Goal: Information Seeking & Learning: Learn about a topic

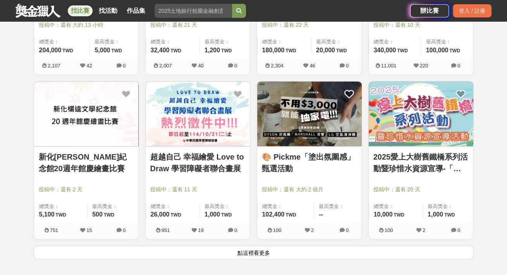
scroll to position [1008, 0]
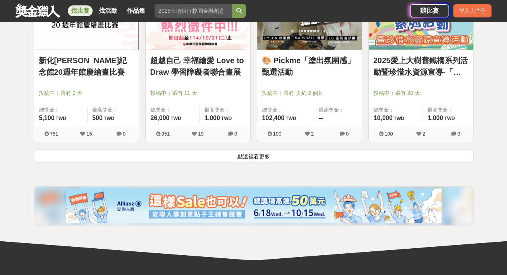
click at [263, 158] on button "點這裡看更多" at bounding box center [254, 156] width 440 height 14
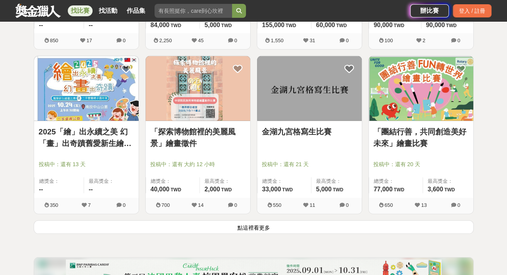
scroll to position [1938, 0]
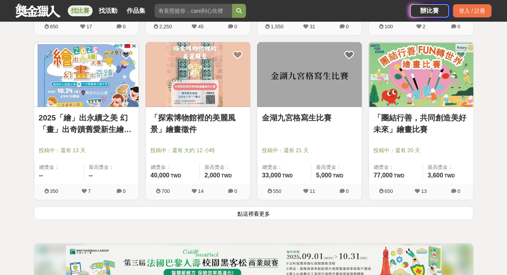
click at [257, 213] on button "點這裡看更多" at bounding box center [254, 214] width 440 height 14
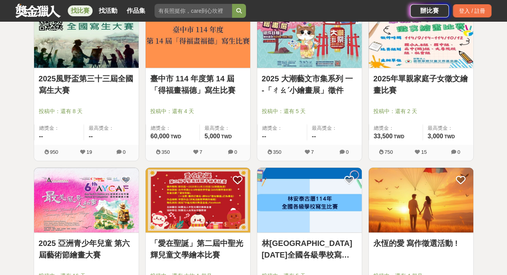
scroll to position [2946, 0]
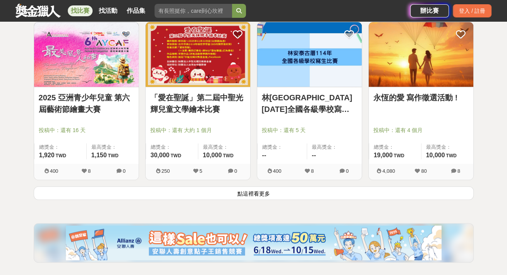
click at [254, 191] on button "點這裡看更多" at bounding box center [254, 193] width 440 height 14
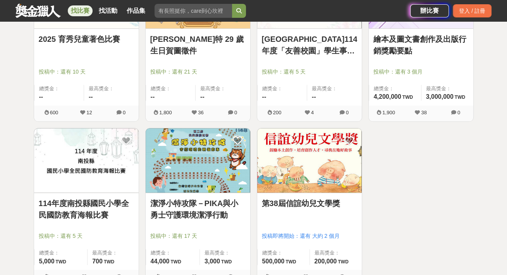
scroll to position [3256, 0]
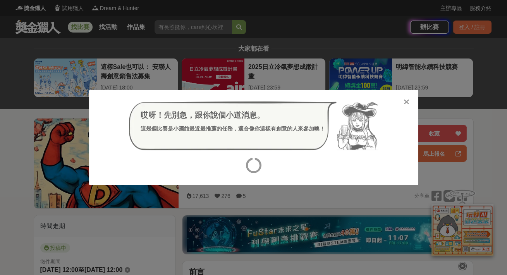
click at [407, 101] on icon at bounding box center [407, 102] width 6 height 8
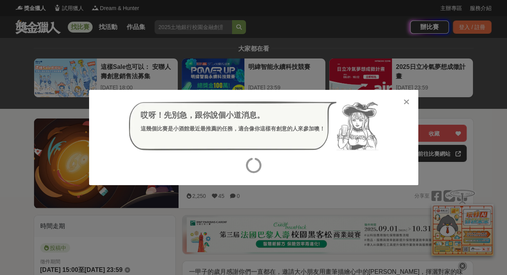
click at [407, 101] on icon at bounding box center [407, 102] width 6 height 8
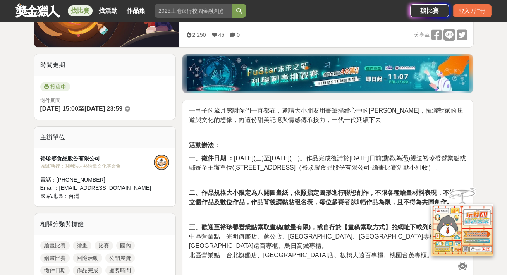
scroll to position [39, 0]
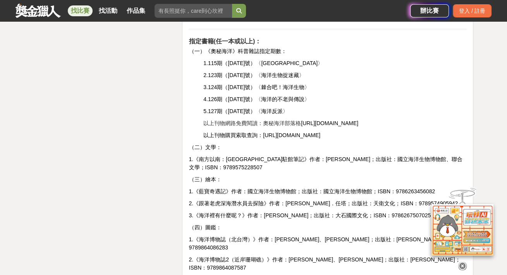
scroll to position [1434, 0]
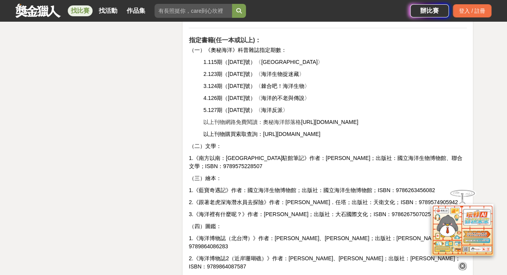
click at [347, 119] on span "https://oceanomics.blogspot.com/p/2023.html" at bounding box center [329, 122] width 57 height 6
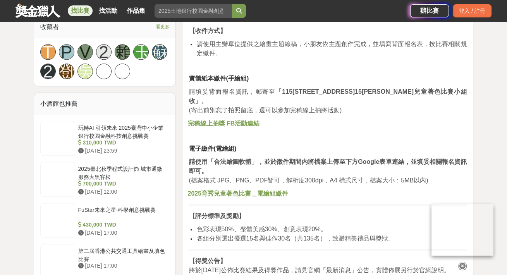
scroll to position [506, 0]
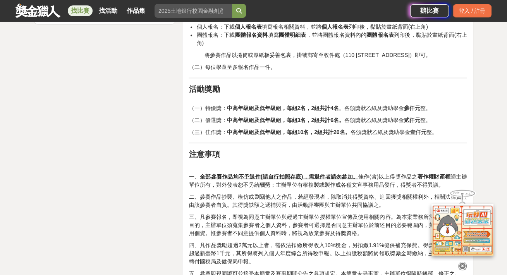
scroll to position [1124, 0]
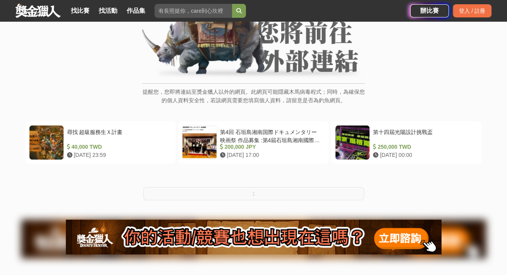
scroll to position [155, 0]
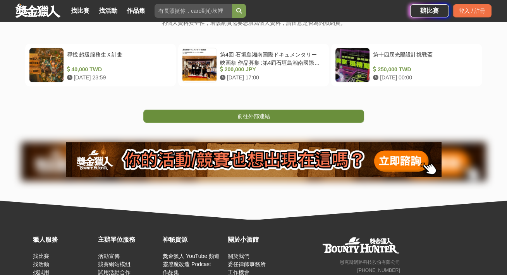
click at [284, 121] on link "前往外部連結" at bounding box center [253, 116] width 221 height 13
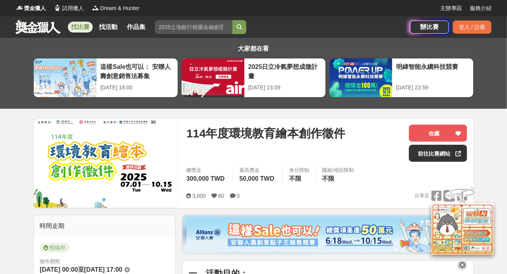
scroll to position [116, 0]
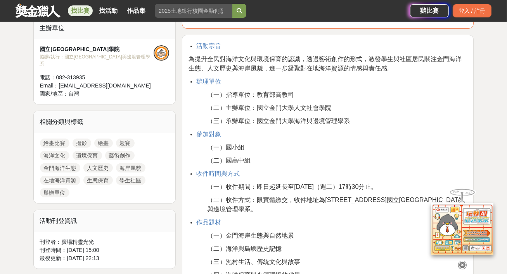
scroll to position [271, 0]
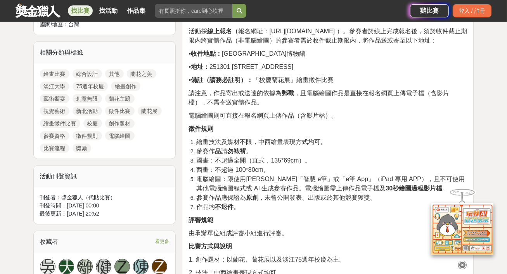
scroll to position [233, 0]
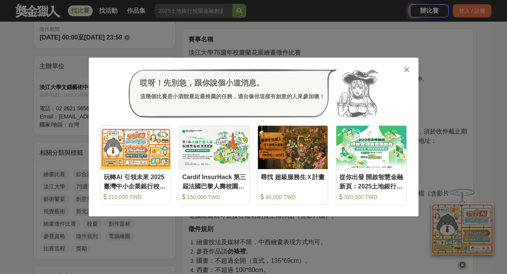
click at [475, 81] on div "哎呀！先別急，跟你說個小道消息。 這幾個比賽是小酒館最近最推薦的任務，適合像你這樣有創意的人來參加噢！ 收藏 玩轉AI 引領未來 2025臺灣中小企業銀行校園…" at bounding box center [253, 137] width 507 height 274
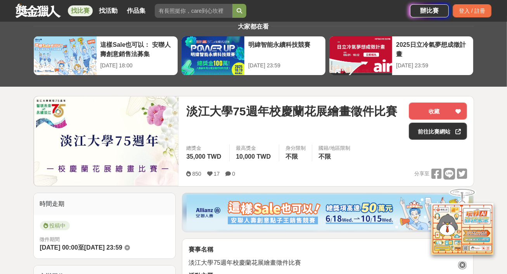
scroll to position [0, 0]
